Goal: Navigation & Orientation: Find specific page/section

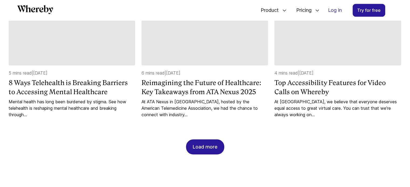
scroll to position [676, 0]
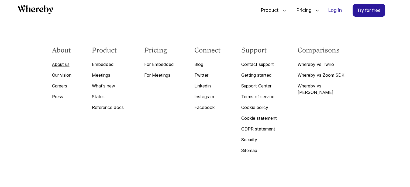
click at [68, 61] on link "About us" at bounding box center [61, 64] width 19 height 6
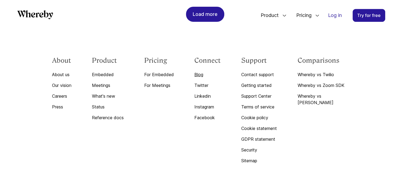
click at [210, 73] on link "Blog" at bounding box center [207, 74] width 26 height 6
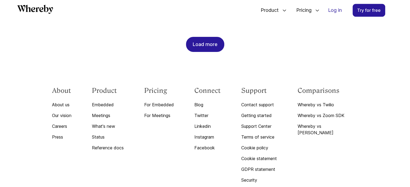
scroll to position [676, 0]
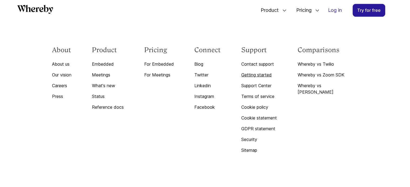
click at [268, 73] on link "Getting started" at bounding box center [259, 75] width 36 height 6
